Goal: Task Accomplishment & Management: Manage account settings

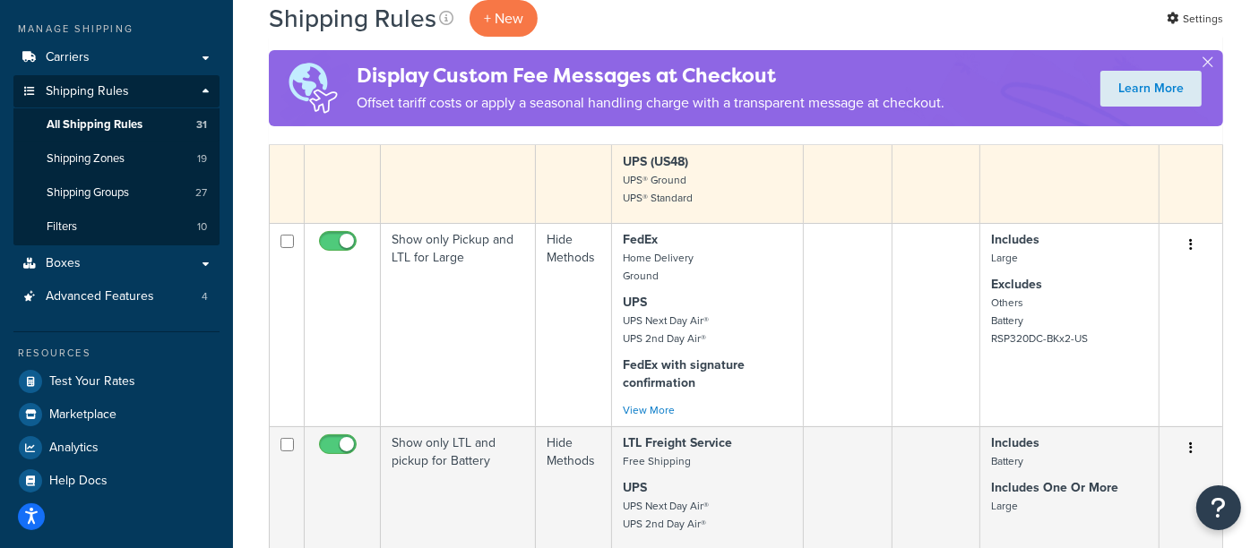
scroll to position [398, 0]
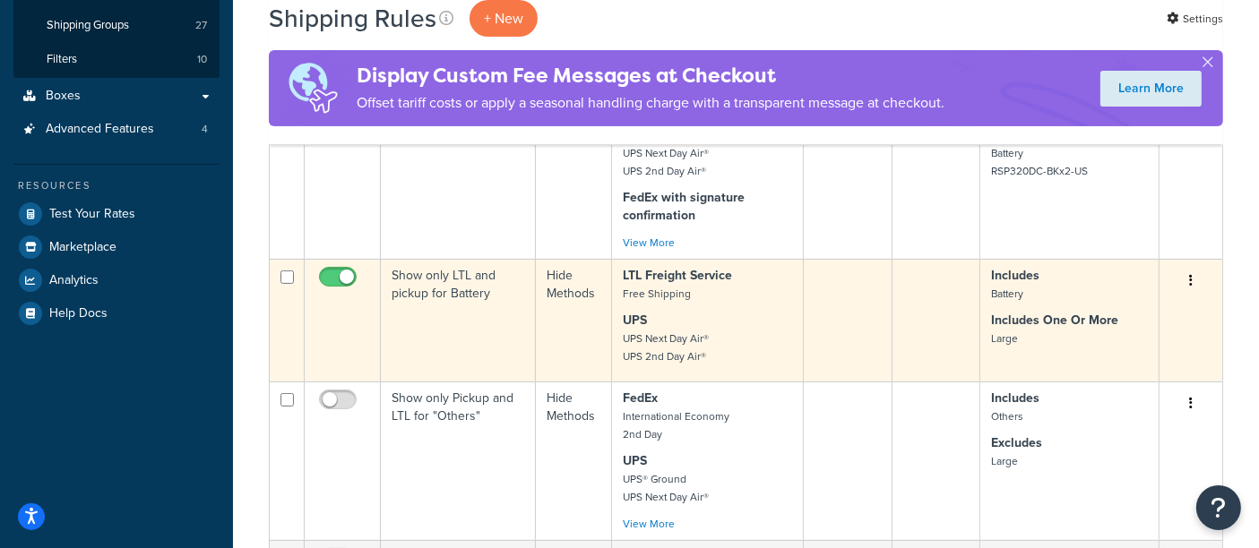
click at [448, 288] on td "Show only LTL and pickup for Battery" at bounding box center [458, 320] width 155 height 123
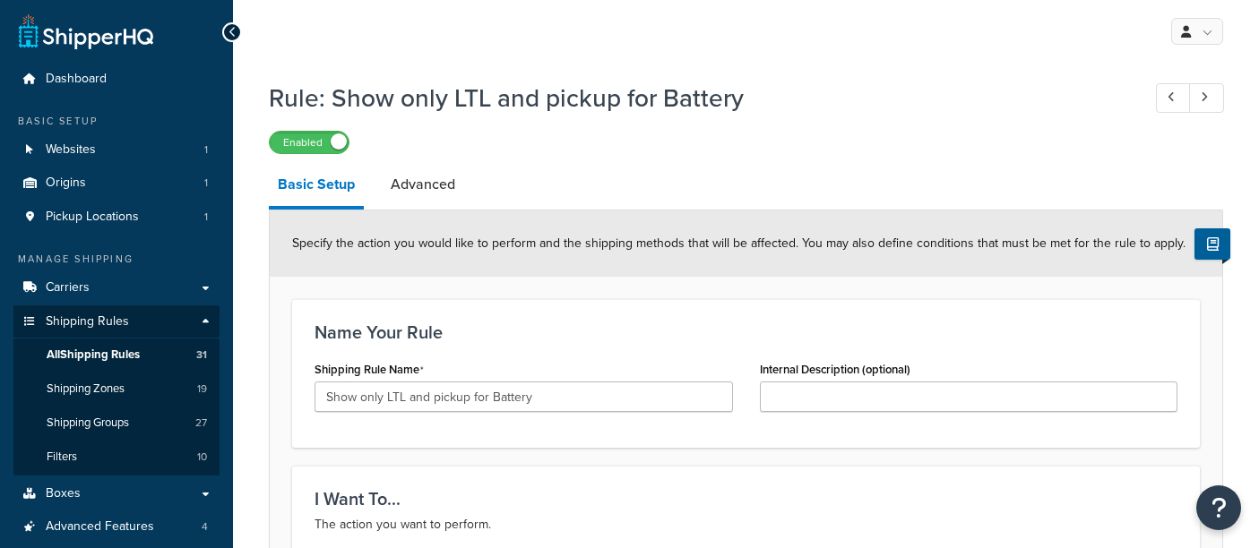
select select "HIDE"
click at [417, 193] on link "Advanced" at bounding box center [423, 184] width 82 height 43
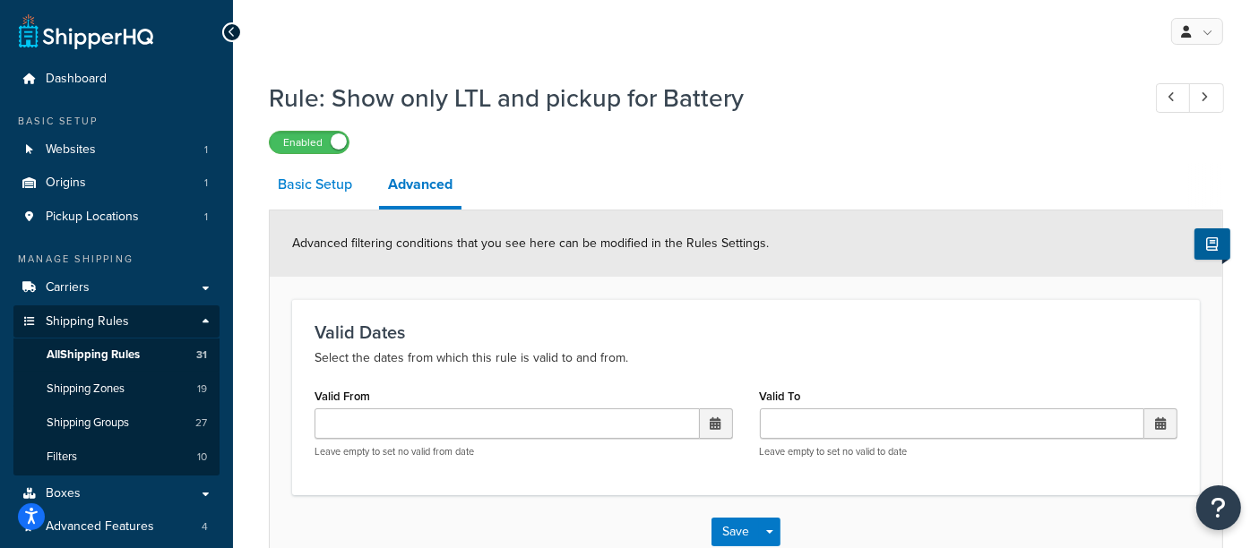
click at [284, 191] on link "Basic Setup" at bounding box center [315, 184] width 92 height 43
select select "HIDE"
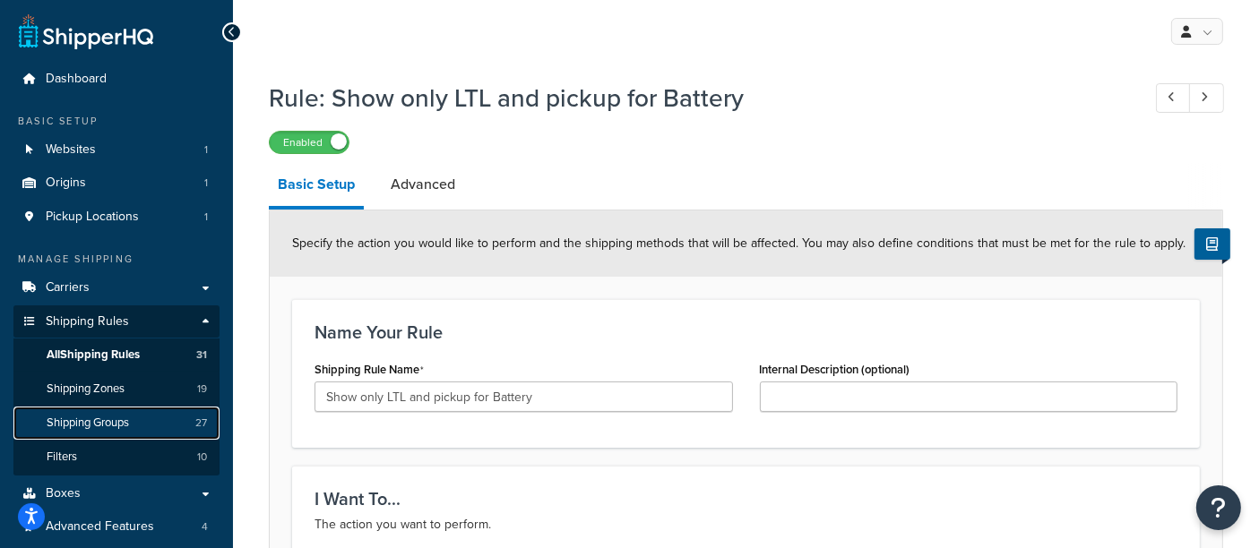
click at [125, 416] on span "Shipping Groups" at bounding box center [88, 423] width 82 height 15
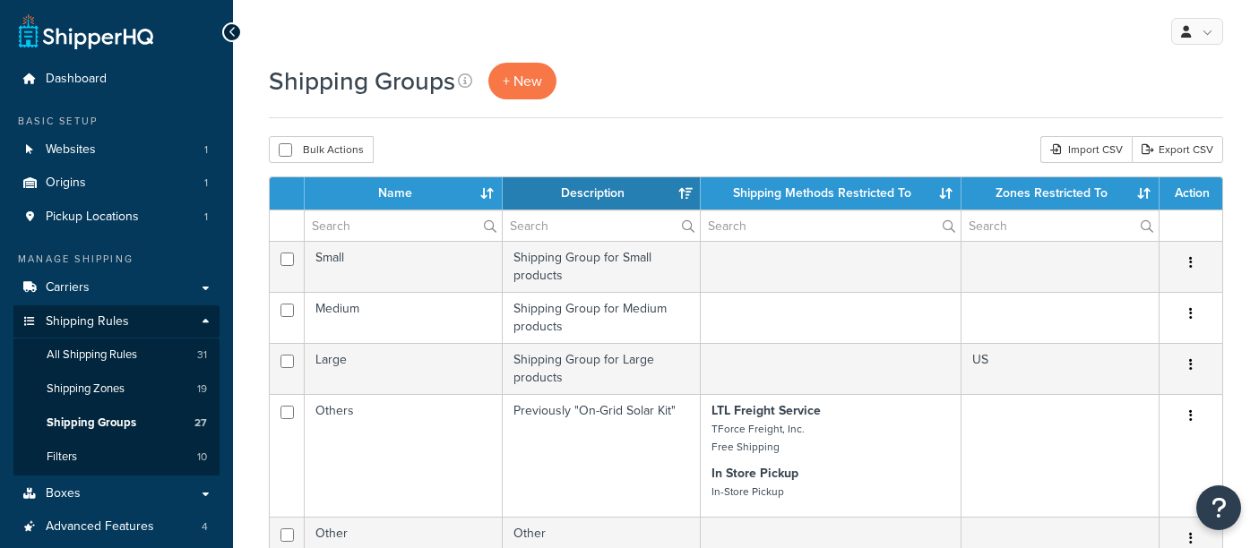
select select "15"
click at [131, 357] on span "All Shipping Rules" at bounding box center [92, 355] width 90 height 15
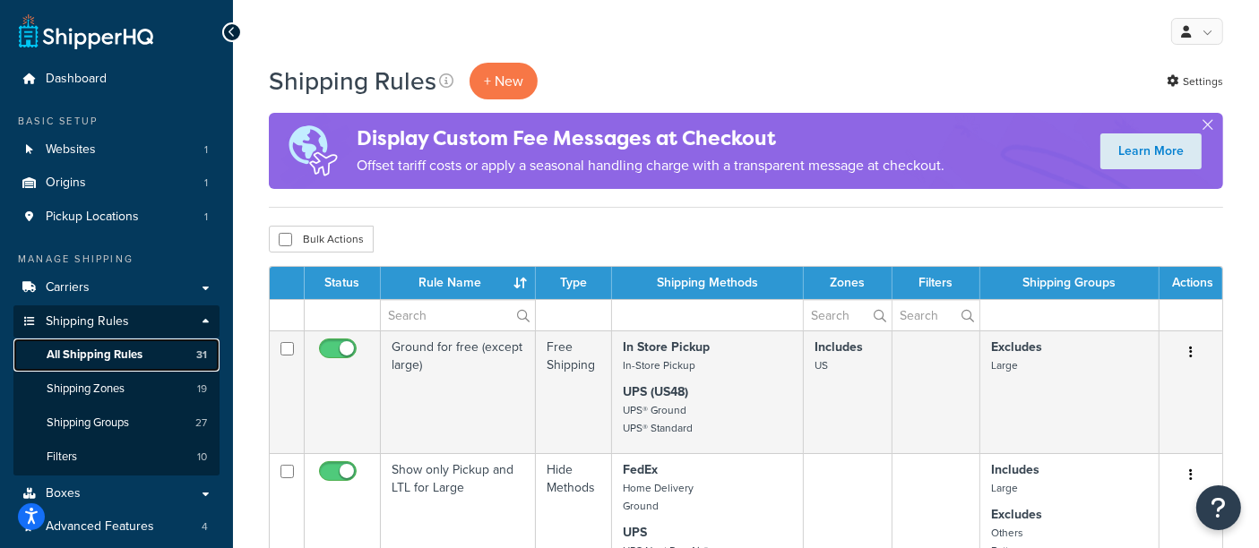
click at [101, 357] on span "All Shipping Rules" at bounding box center [95, 355] width 96 height 15
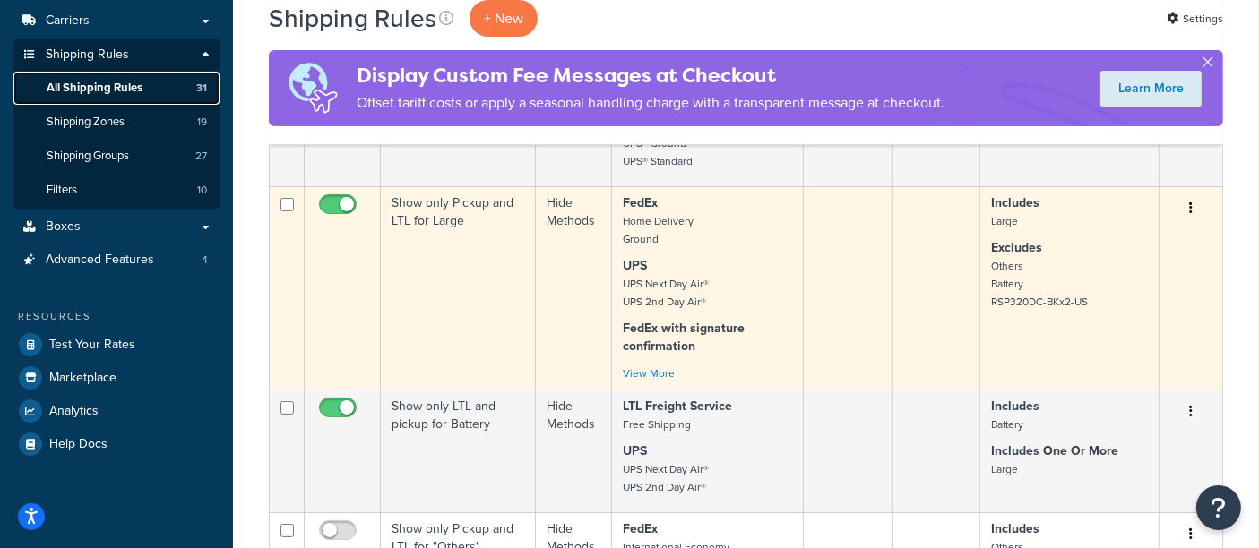
scroll to position [298, 0]
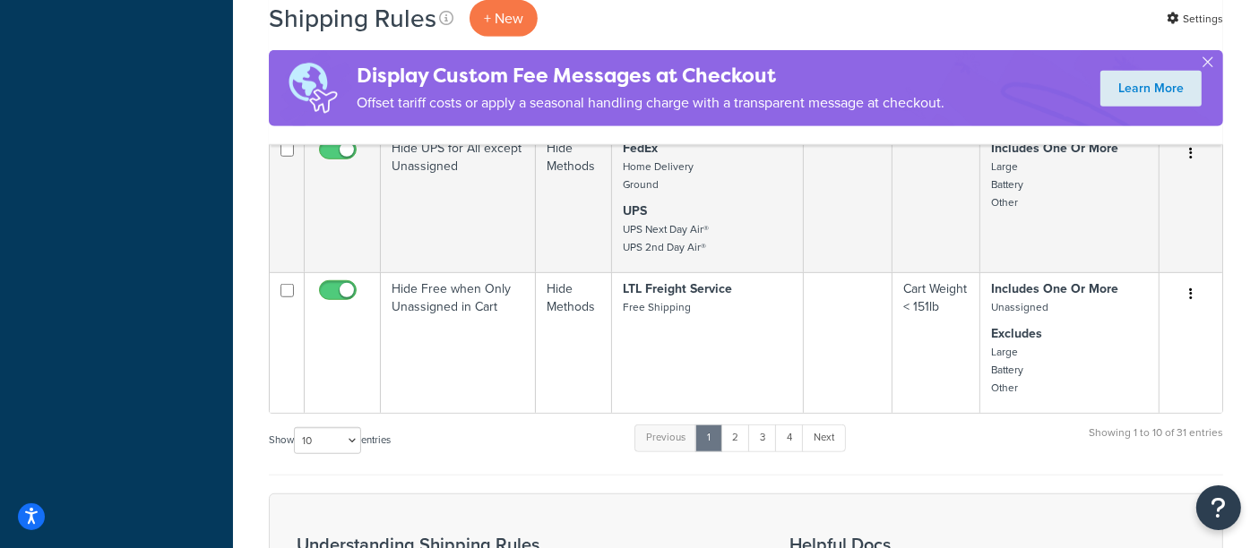
scroll to position [1294, 0]
